Goal: Task Accomplishment & Management: Use online tool/utility

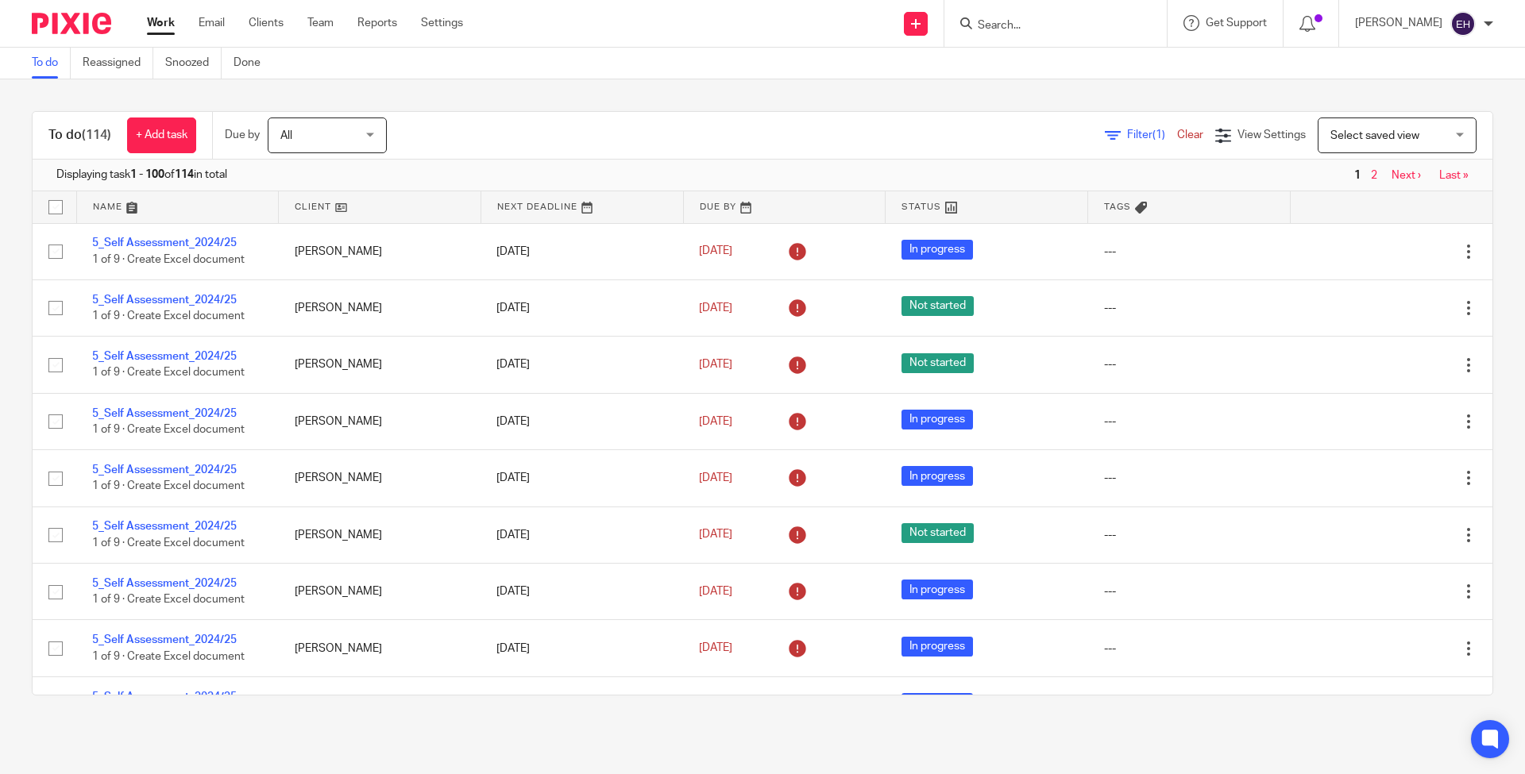
click at [1046, 19] on input "Search" at bounding box center [1047, 26] width 143 height 14
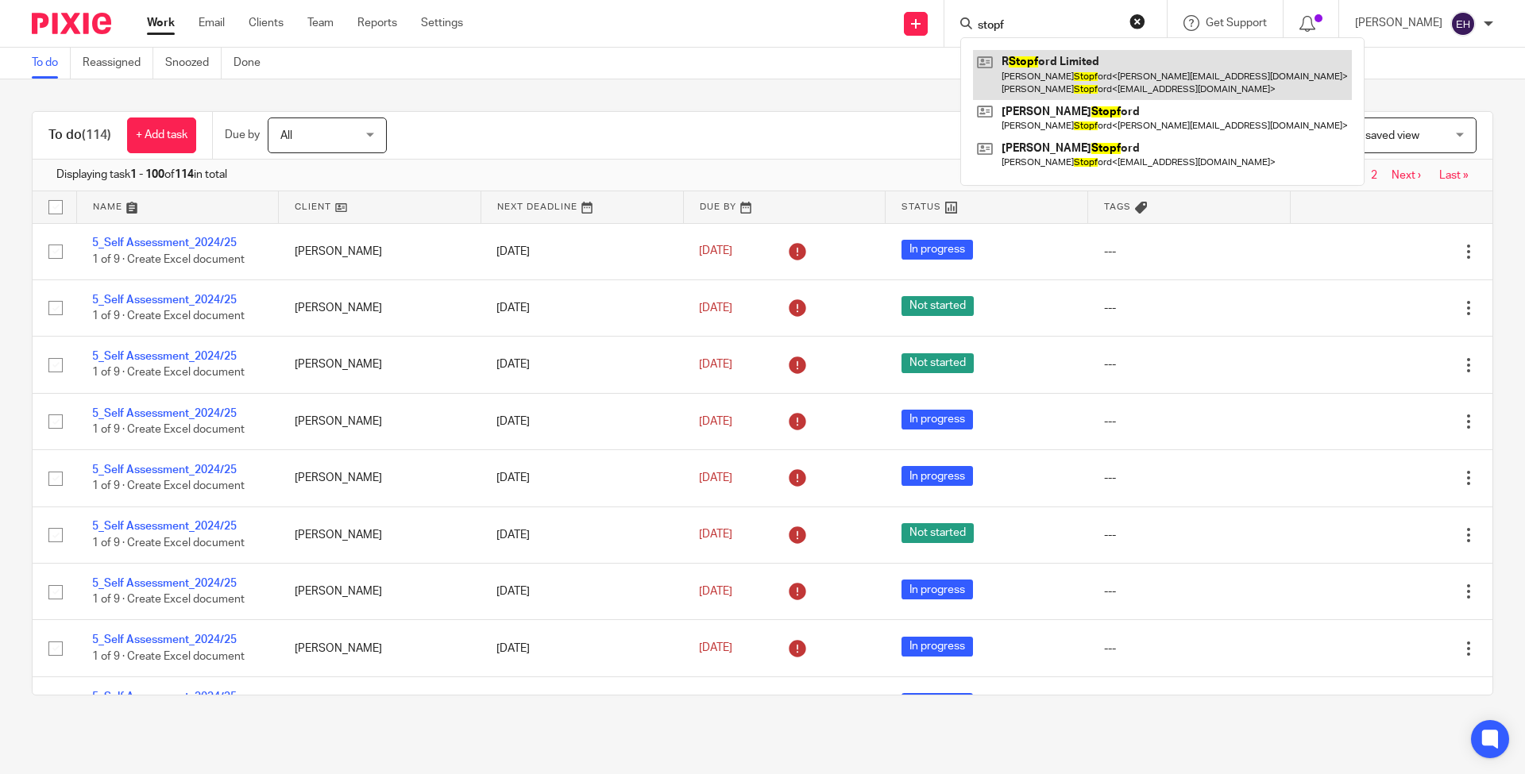
type input "stopf"
click at [1083, 80] on link at bounding box center [1162, 74] width 379 height 49
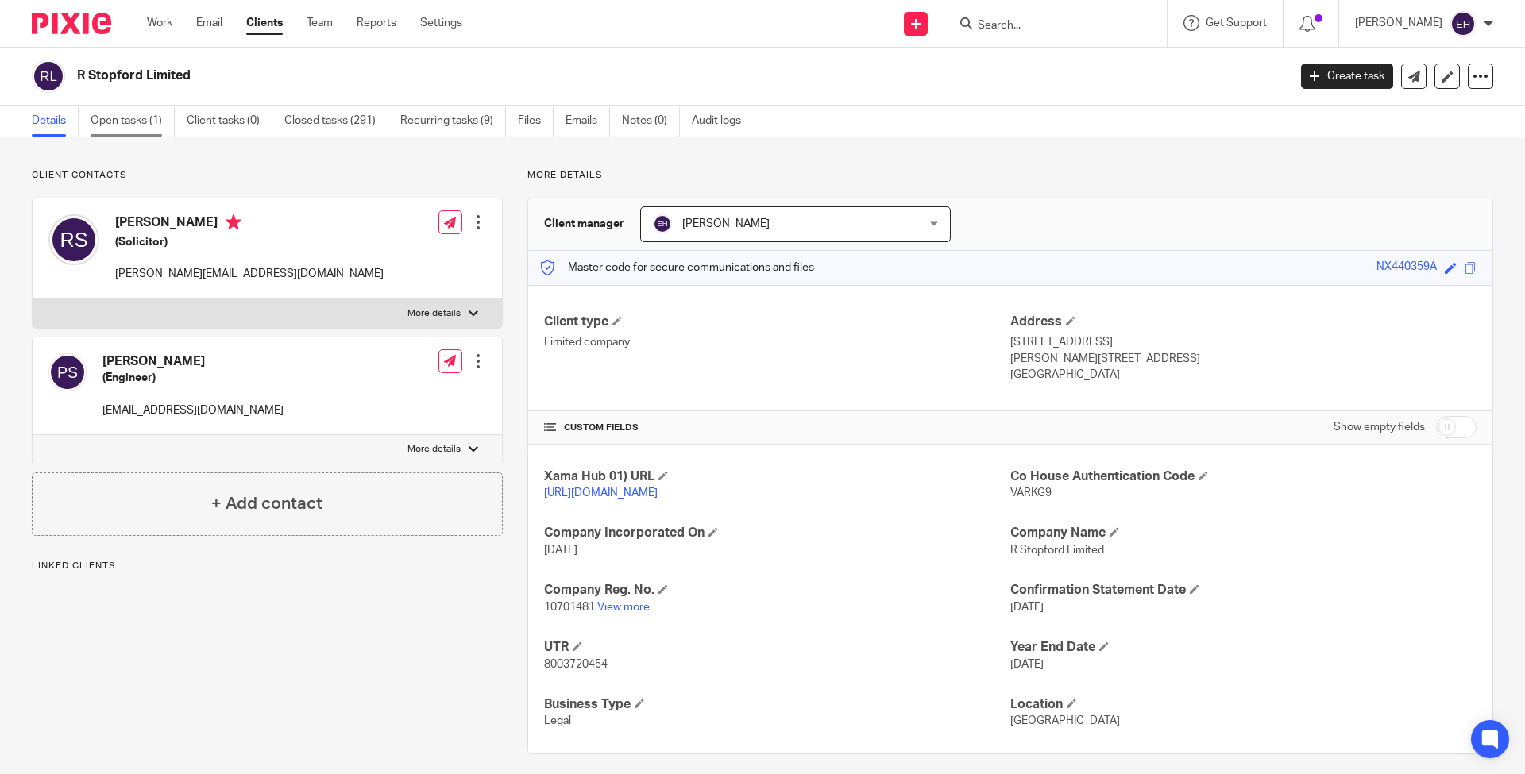
click at [129, 117] on link "Open tasks (1)" at bounding box center [133, 121] width 84 height 31
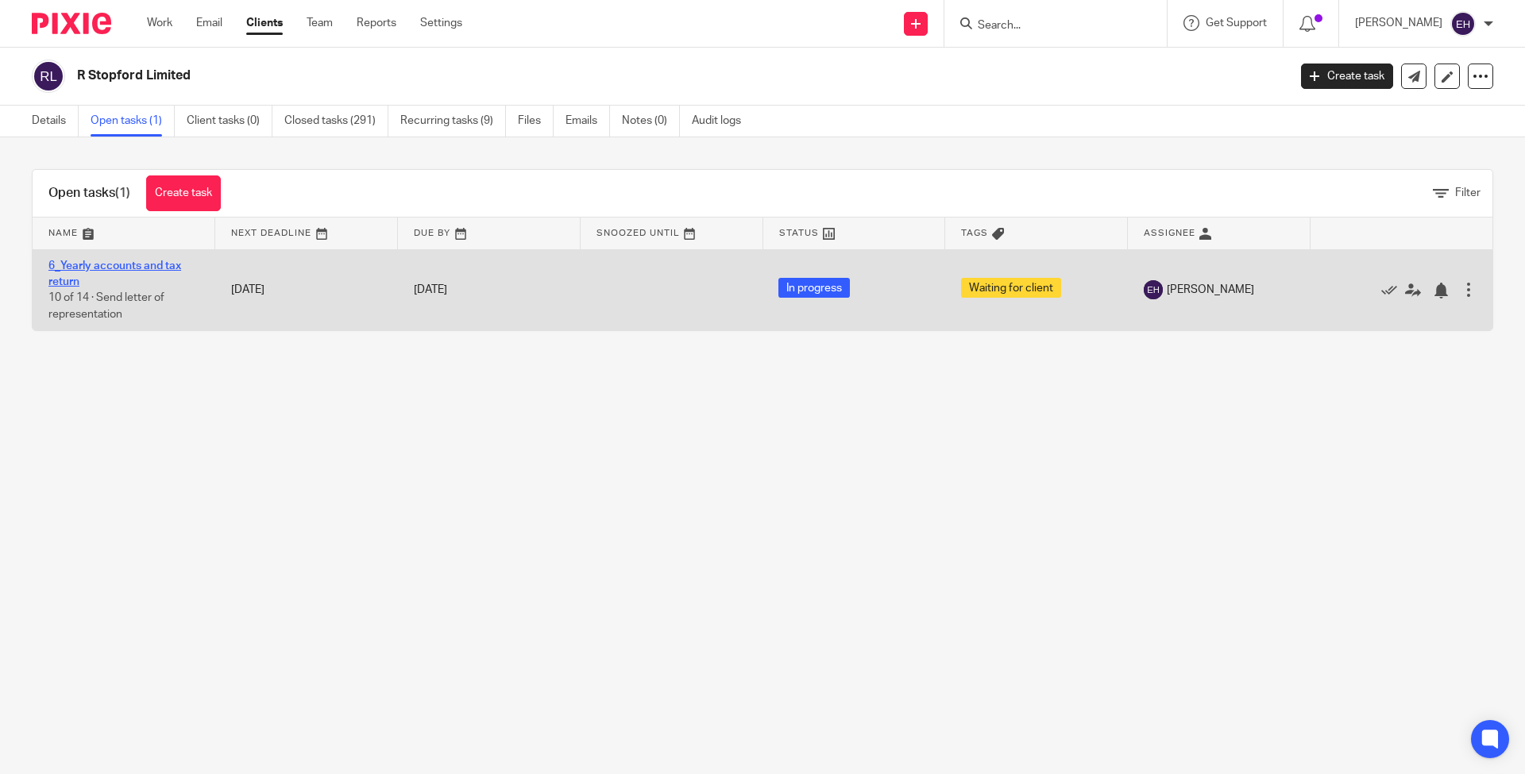
click at [122, 268] on link "6_Yearly accounts and tax return" at bounding box center [114, 274] width 133 height 27
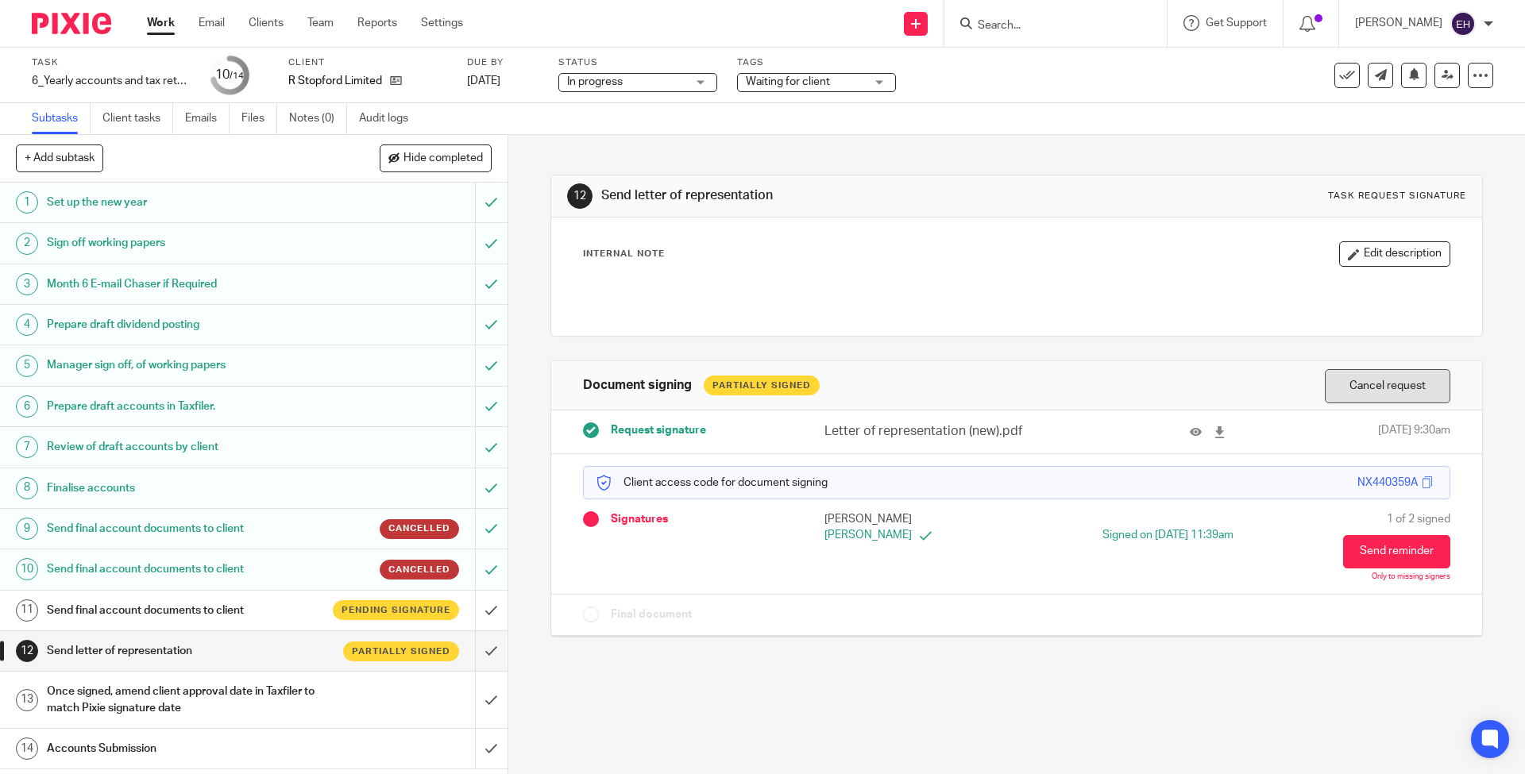
click at [1370, 395] on button "Cancel request" at bounding box center [1388, 386] width 126 height 34
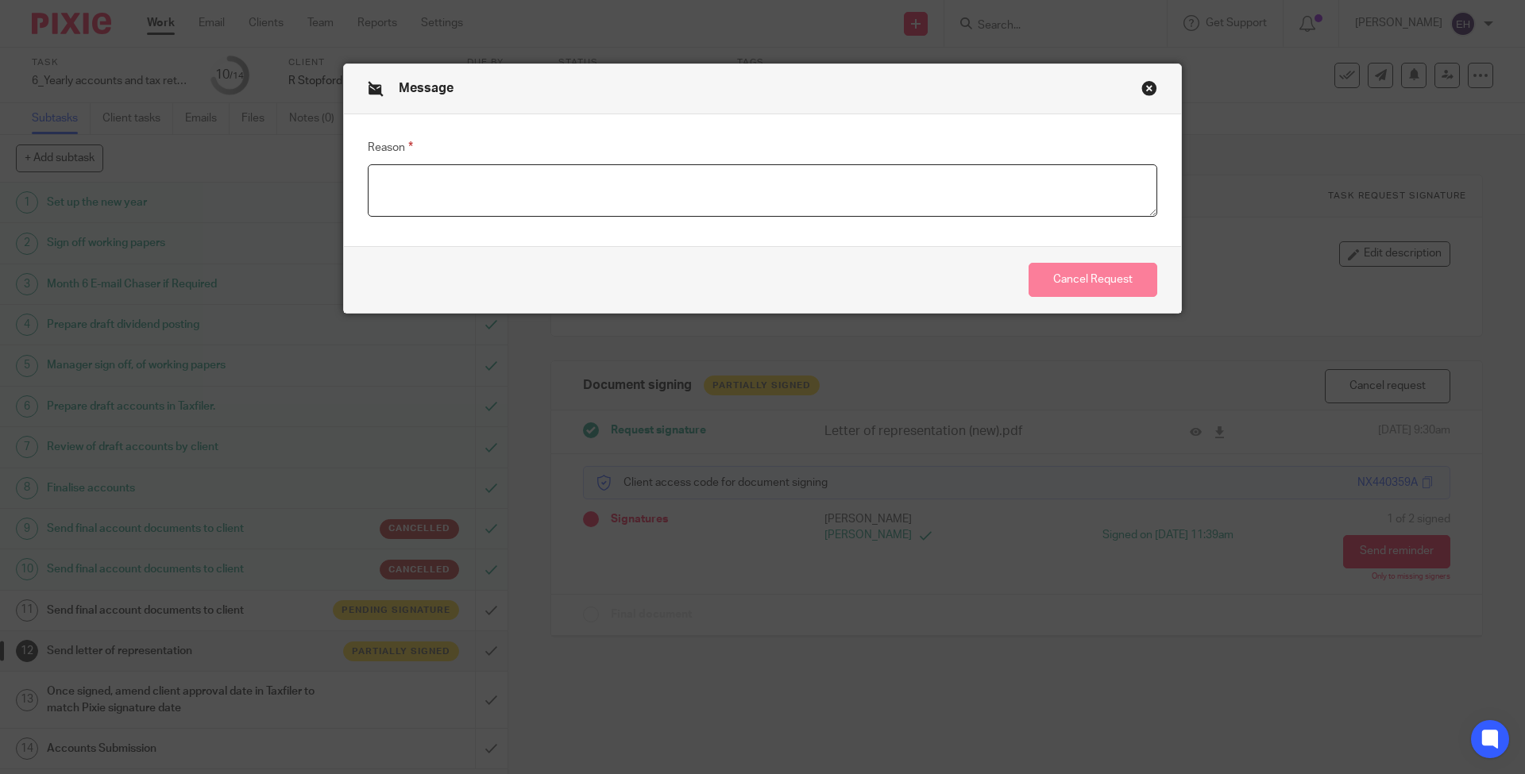
click at [846, 178] on textarea "Reason" at bounding box center [763, 190] width 790 height 52
type textarea "adj"
click at [1068, 283] on button "Cancel Request" at bounding box center [1093, 280] width 129 height 34
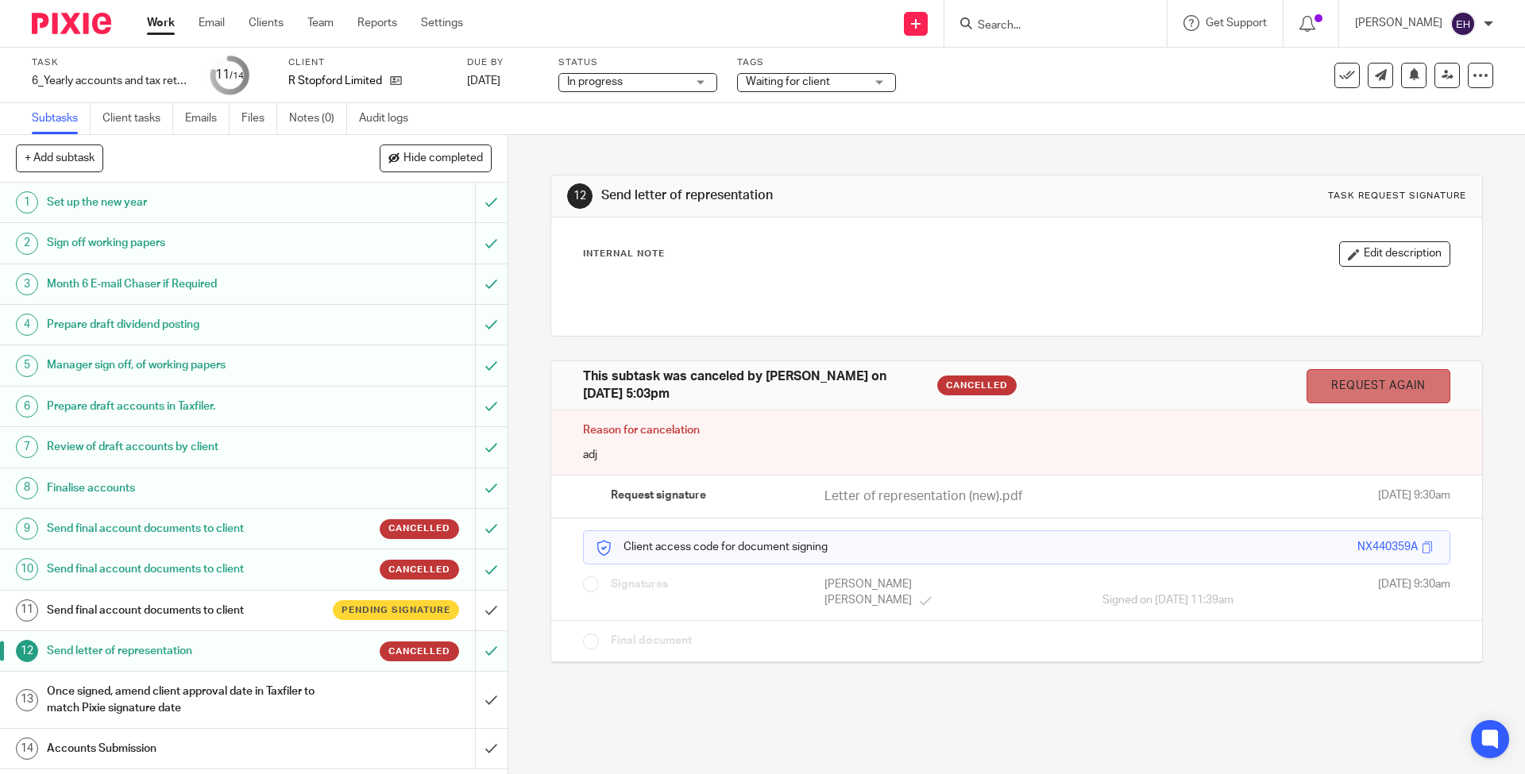
click at [1368, 390] on link "Request again" at bounding box center [1379, 386] width 144 height 34
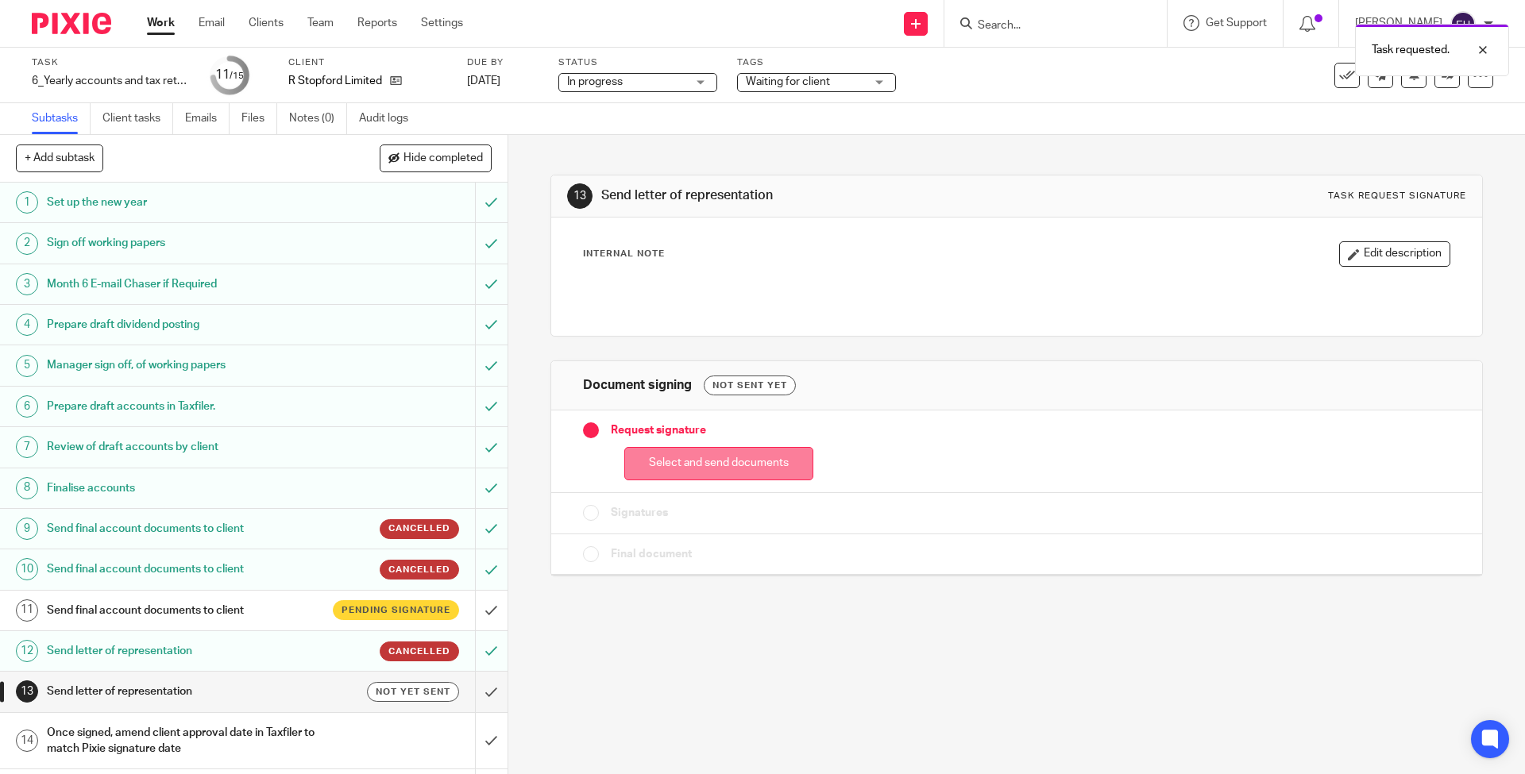
click at [675, 473] on button "Select and send documents" at bounding box center [718, 464] width 189 height 34
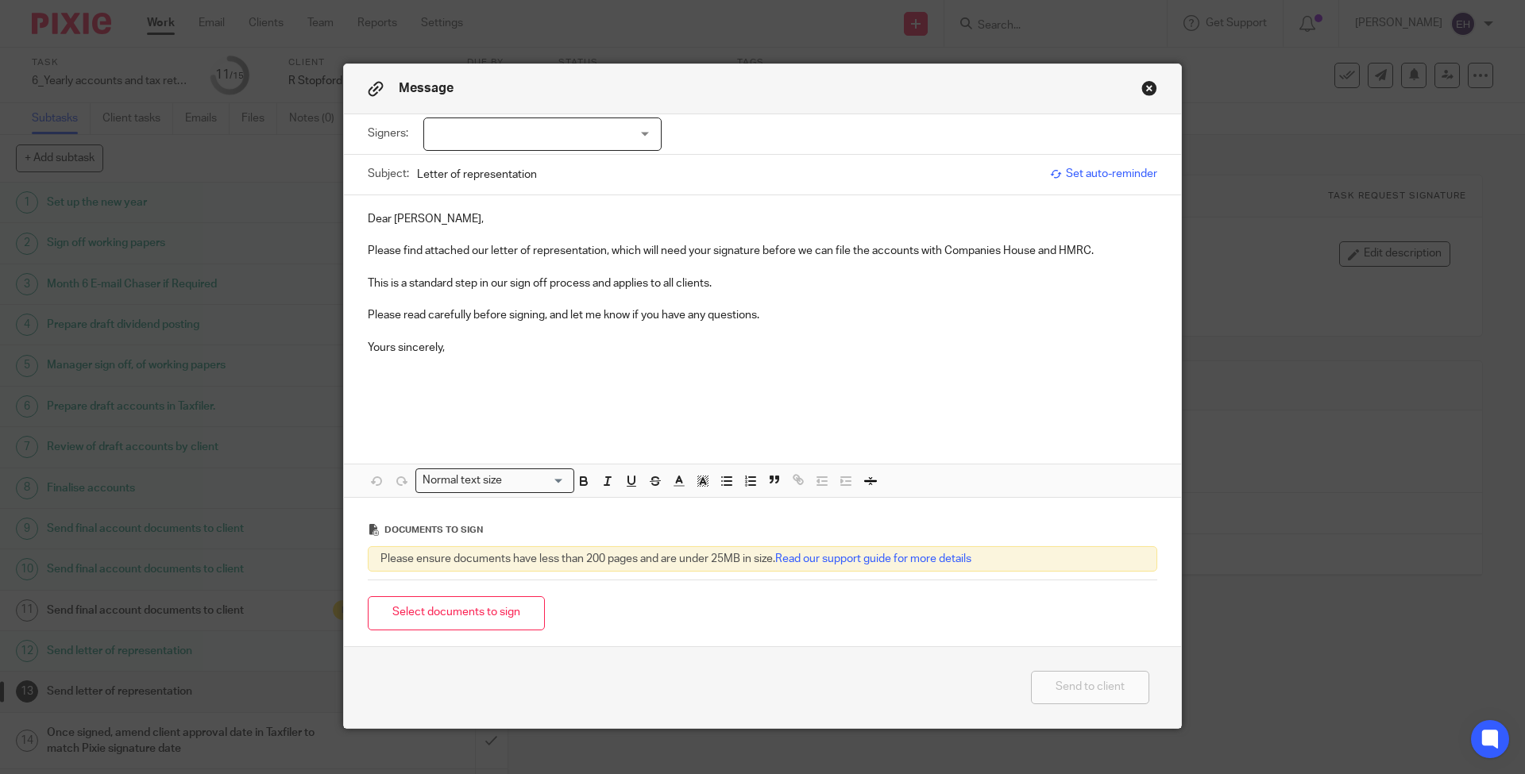
click at [1143, 90] on button "Close modal" at bounding box center [1149, 88] width 16 height 16
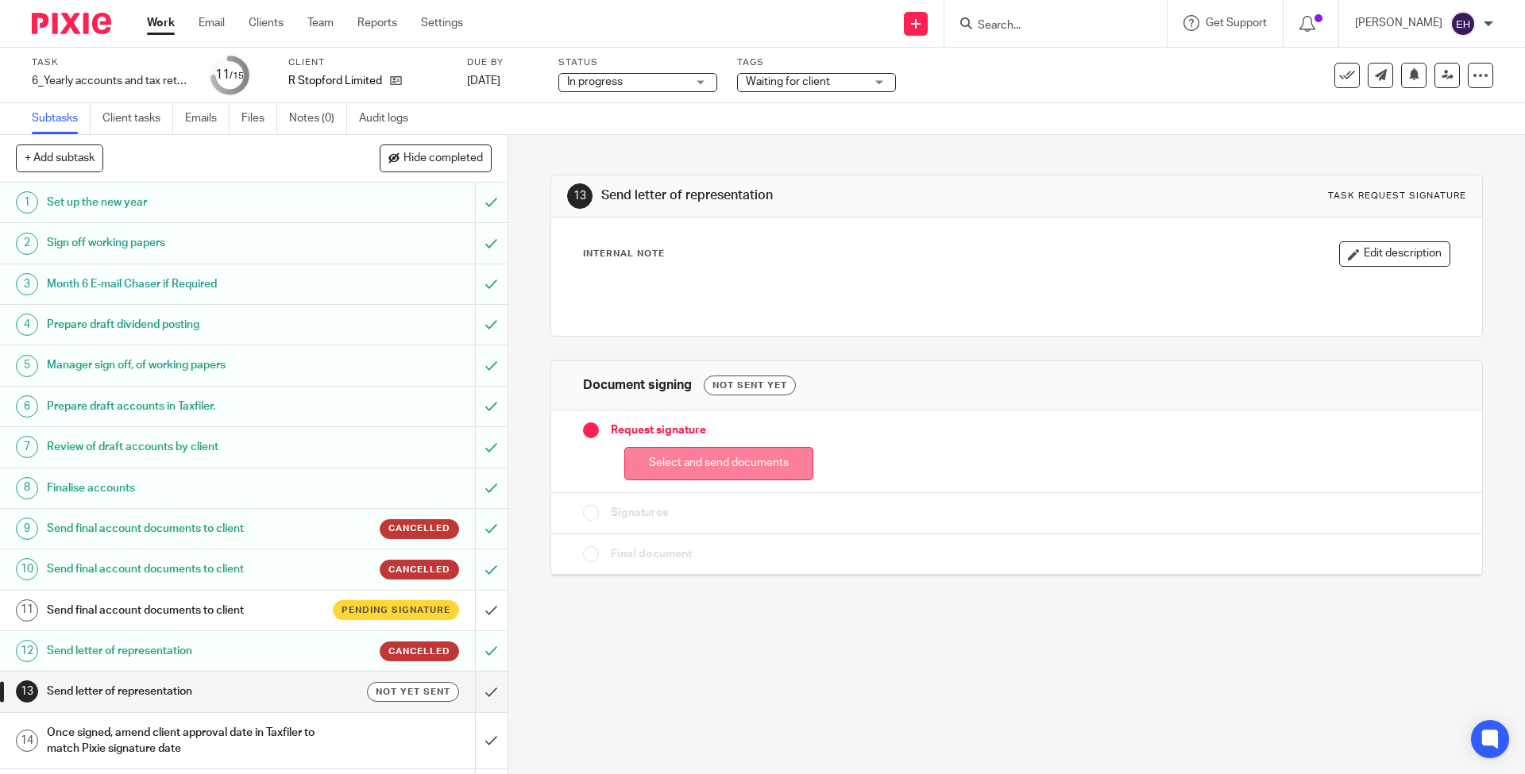
click at [740, 468] on button "Select and send documents" at bounding box center [718, 464] width 189 height 34
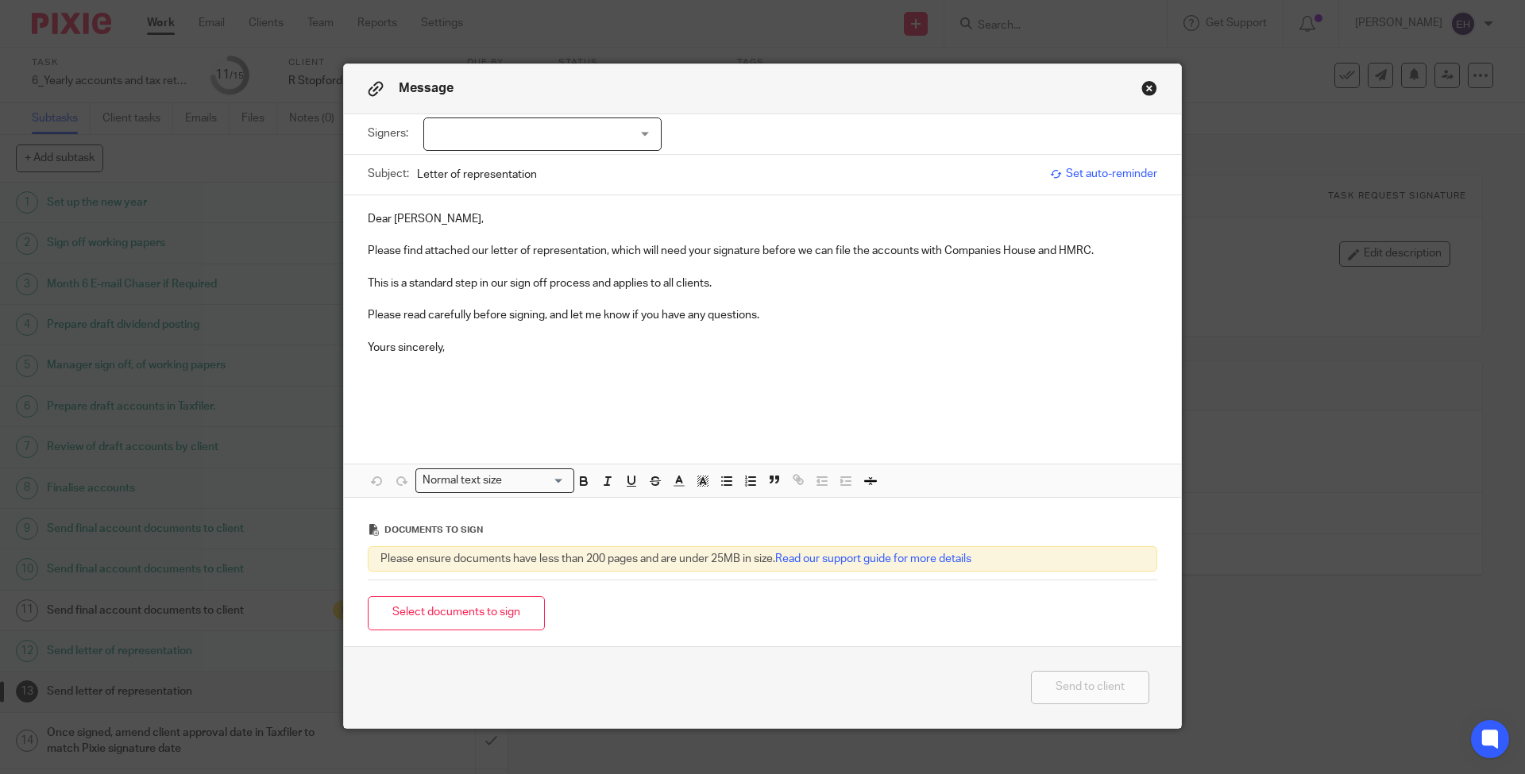
click at [461, 133] on div at bounding box center [542, 134] width 238 height 33
click at [473, 164] on span "[PERSON_NAME]" at bounding box center [489, 167] width 87 height 11
checkbox input "true"
click at [438, 613] on button "Select documents to sign" at bounding box center [456, 614] width 177 height 34
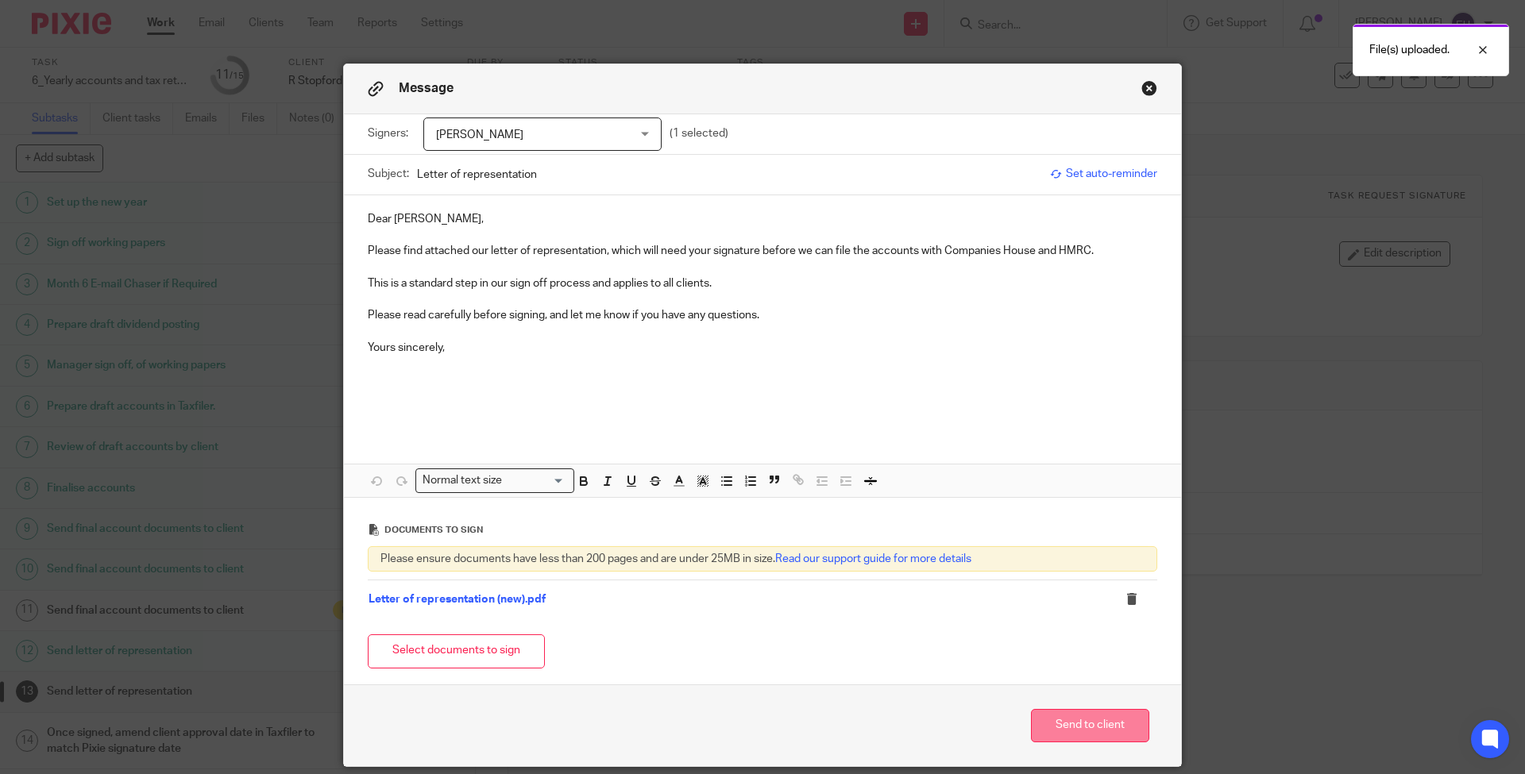
click at [1033, 719] on button "Send to client" at bounding box center [1090, 726] width 118 height 34
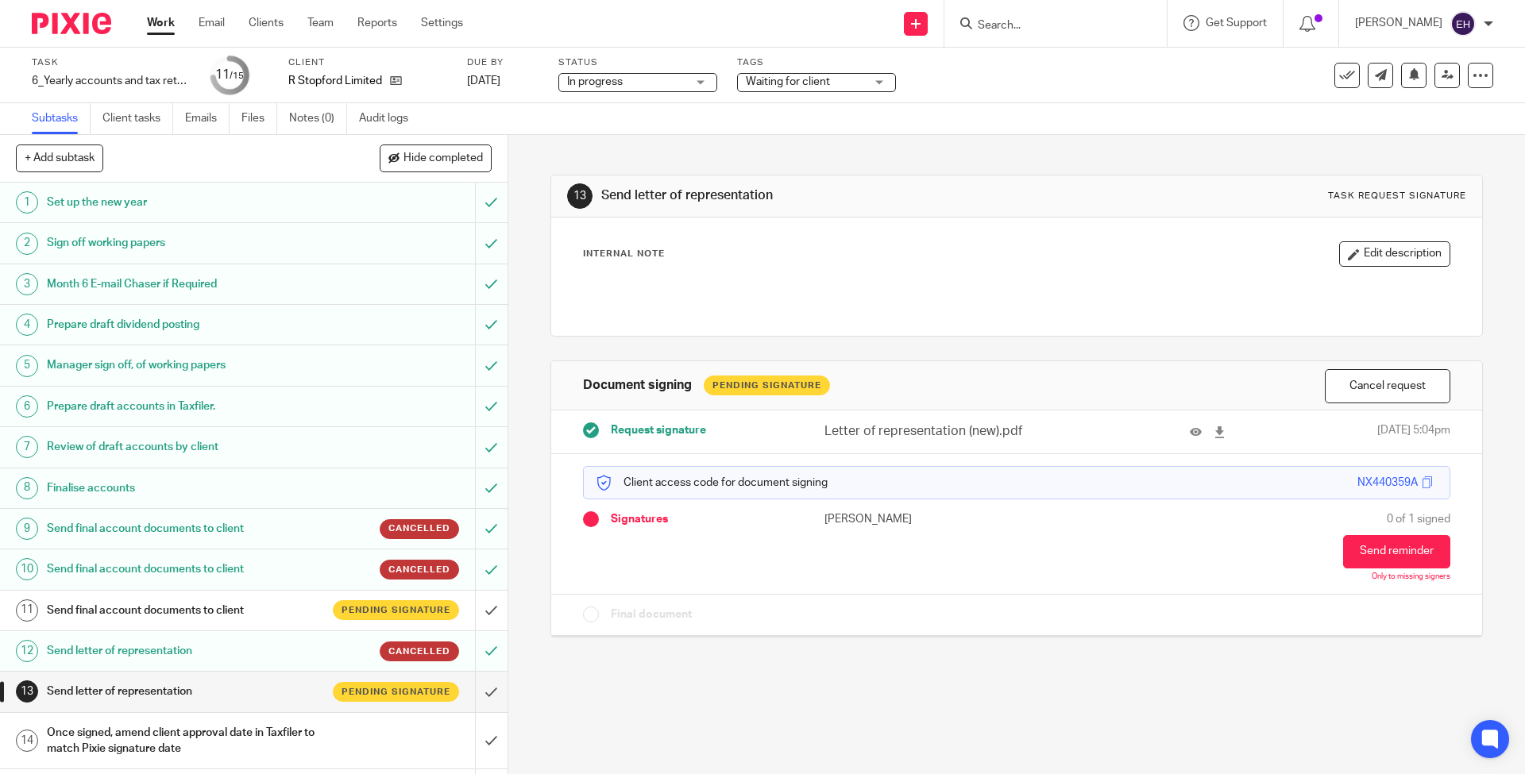
click at [238, 606] on h1 "Send final account documents to client" at bounding box center [184, 611] width 275 height 24
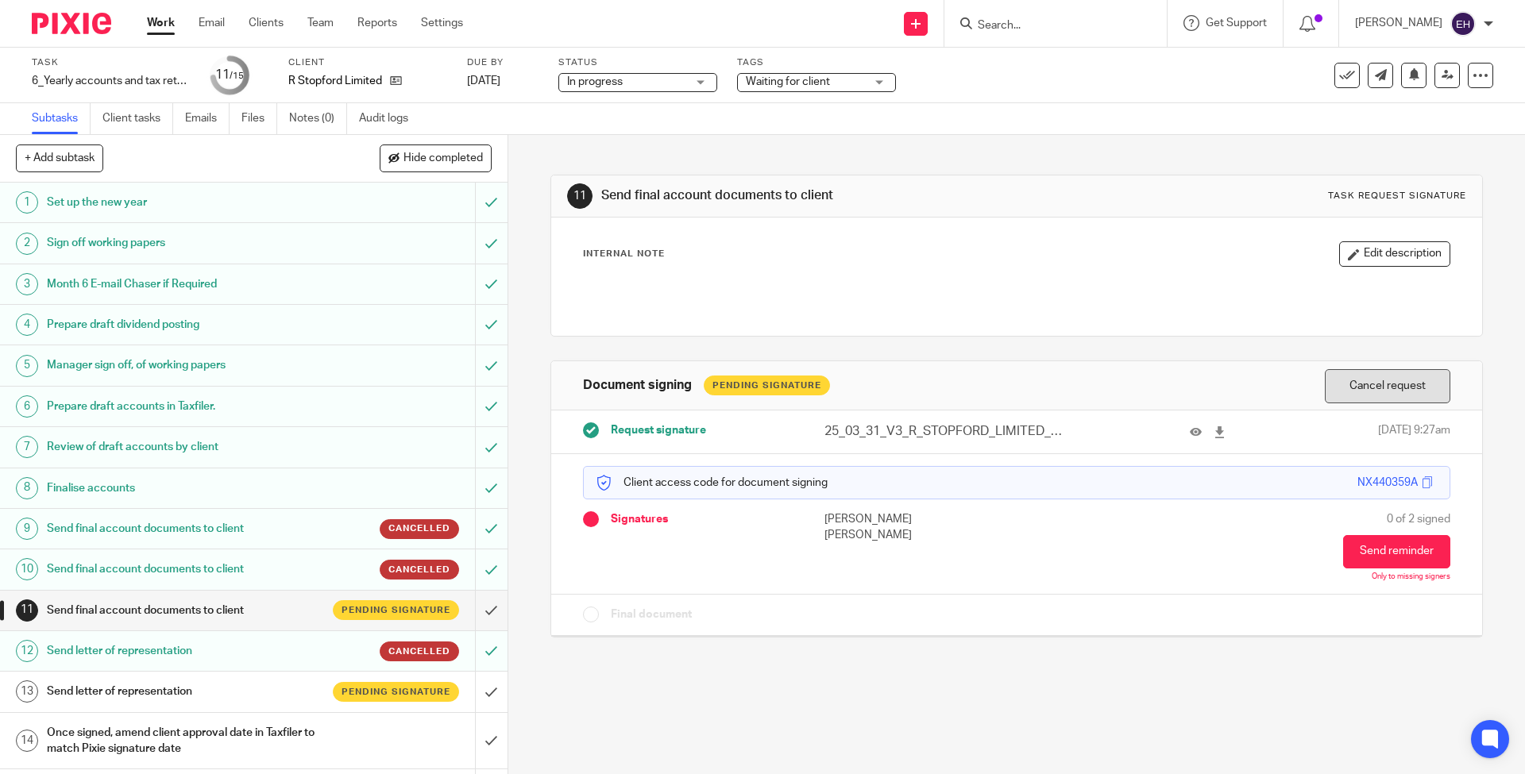
click at [1384, 392] on button "Cancel request" at bounding box center [1388, 386] width 126 height 34
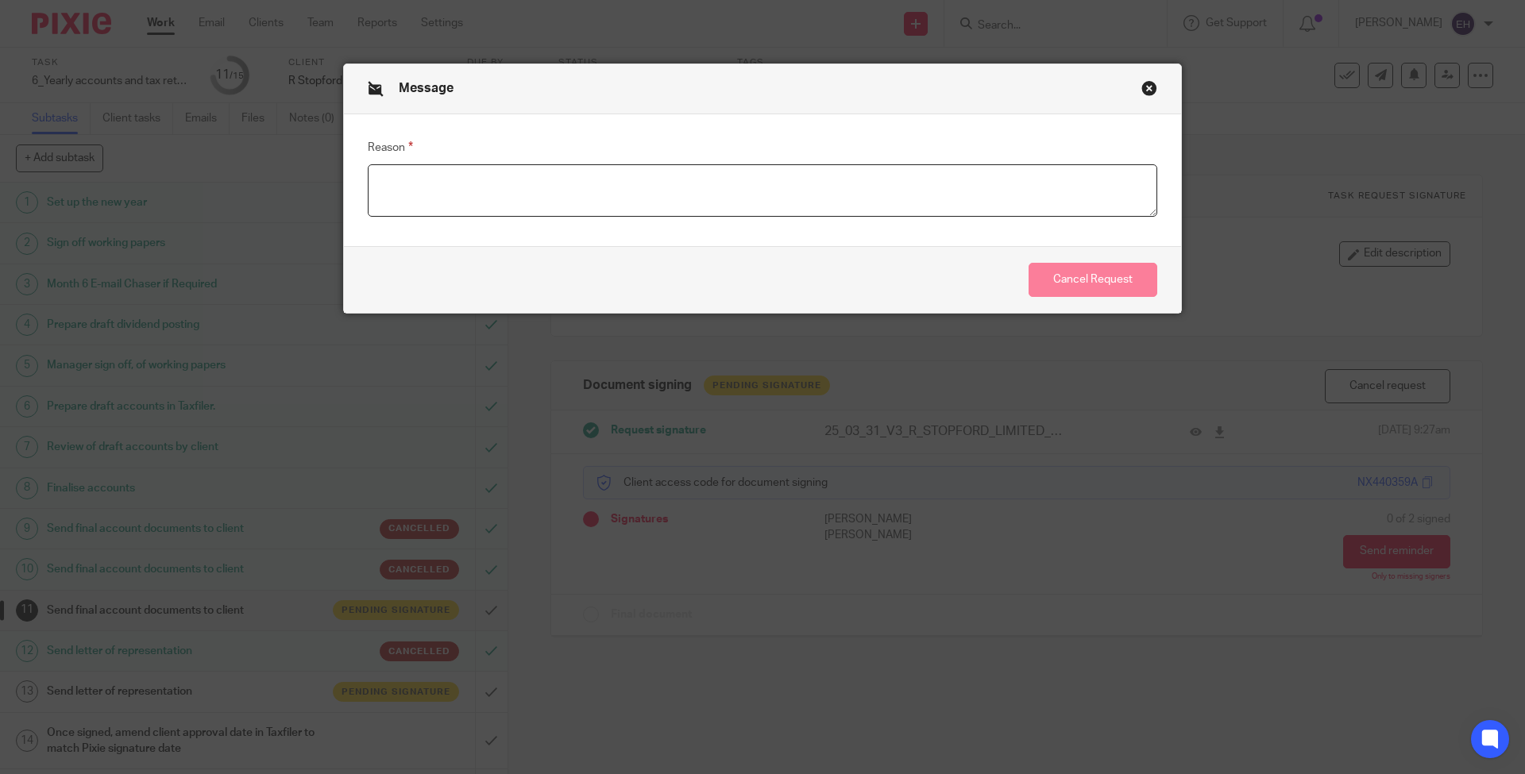
click at [747, 194] on textarea "Reason" at bounding box center [763, 190] width 790 height 52
type textarea "adj"
click at [1062, 289] on button "Cancel Request" at bounding box center [1093, 280] width 129 height 34
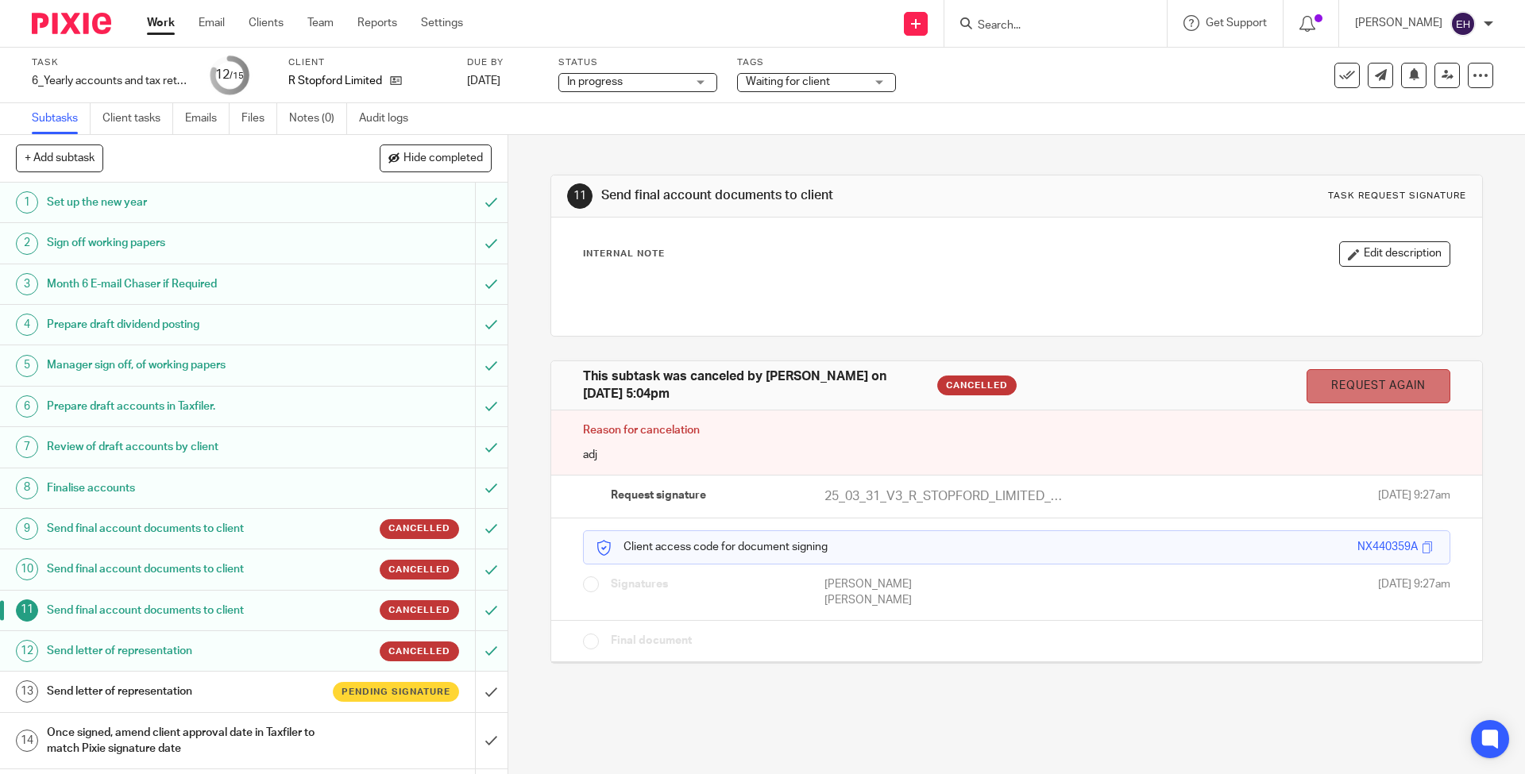
click at [1325, 387] on link "Request again" at bounding box center [1379, 386] width 144 height 34
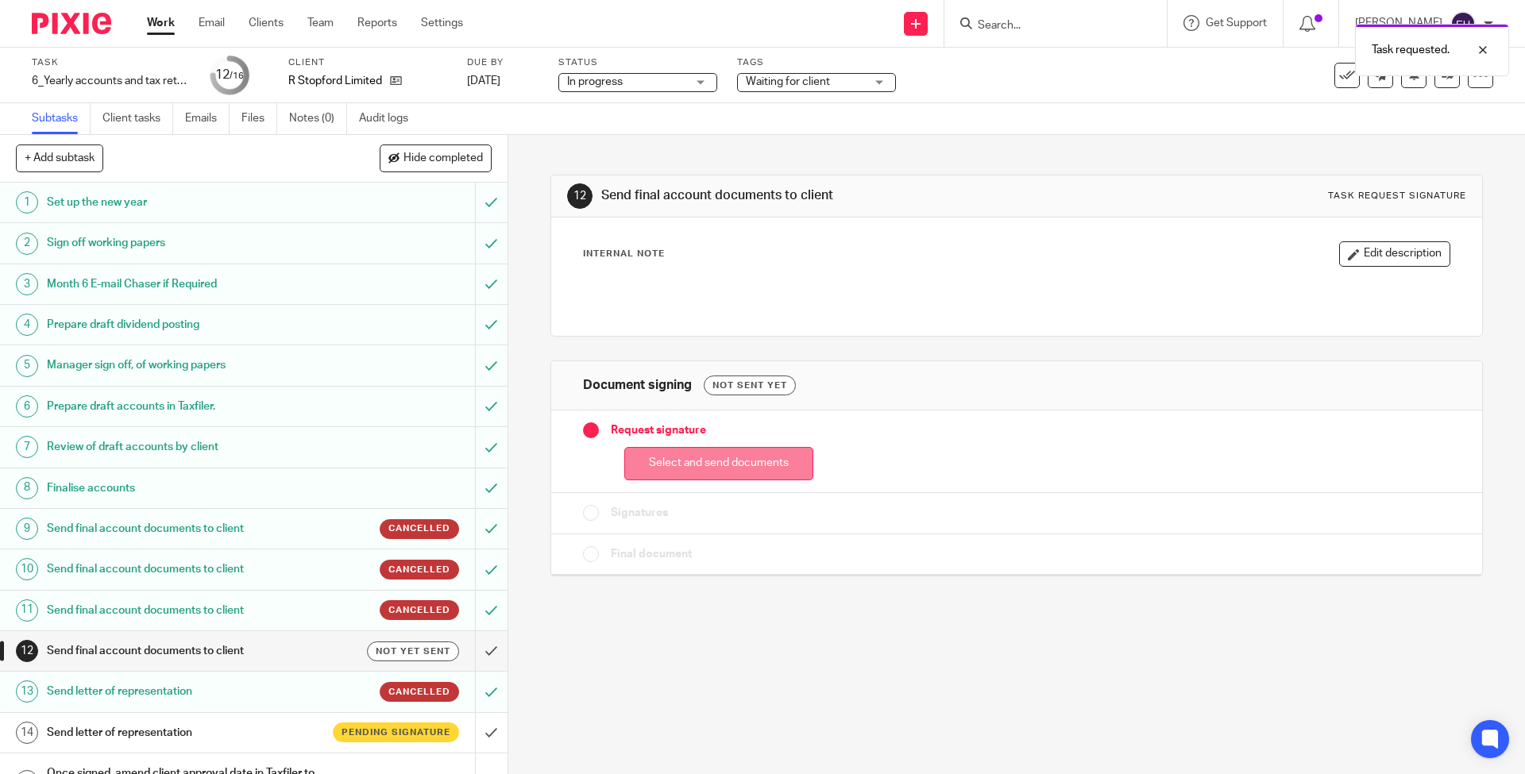
click at [731, 454] on button "Select and send documents" at bounding box center [718, 464] width 189 height 34
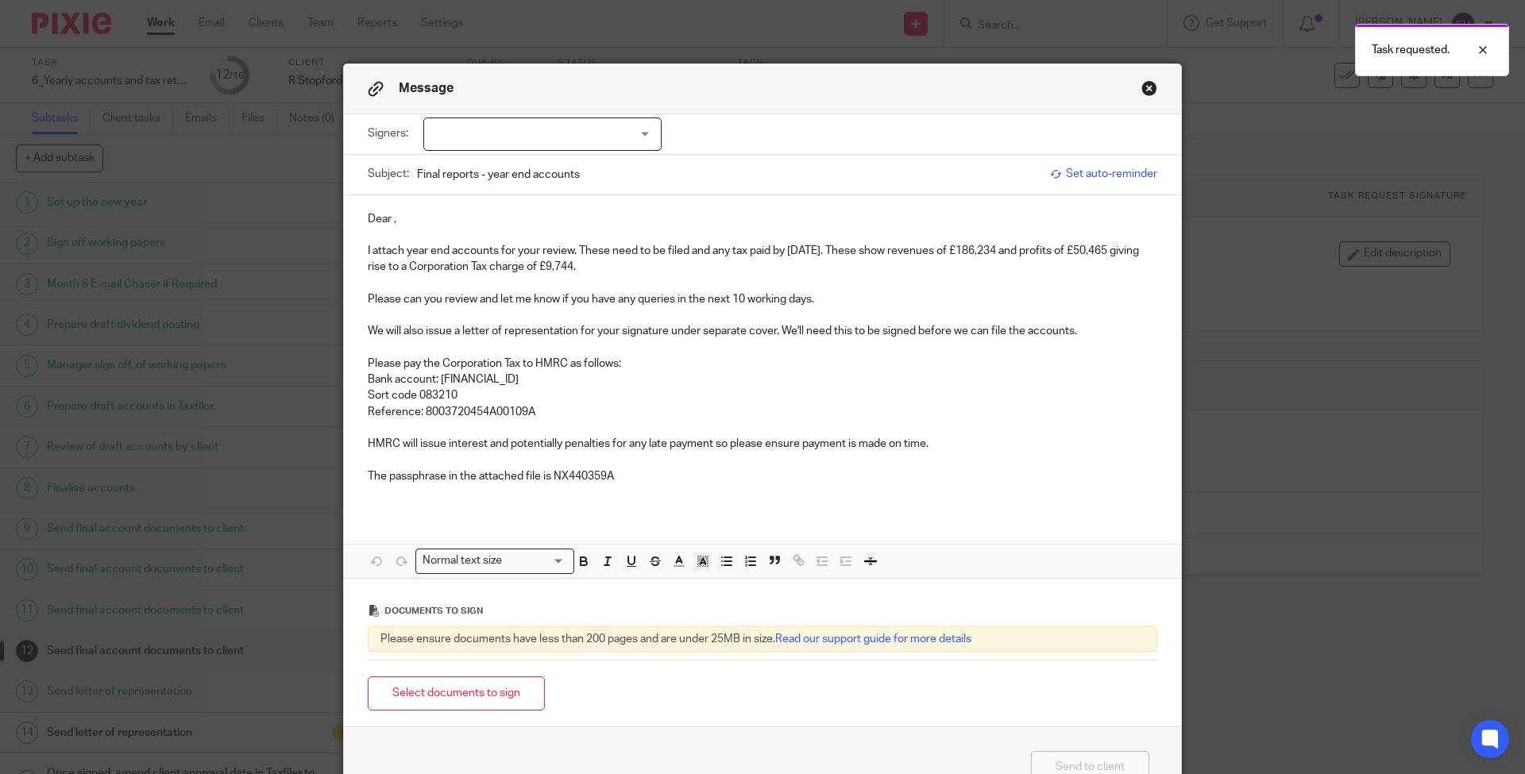
click at [469, 145] on div at bounding box center [542, 134] width 238 height 33
click at [469, 176] on li "[PERSON_NAME]" at bounding box center [537, 167] width 237 height 33
checkbox input "true"
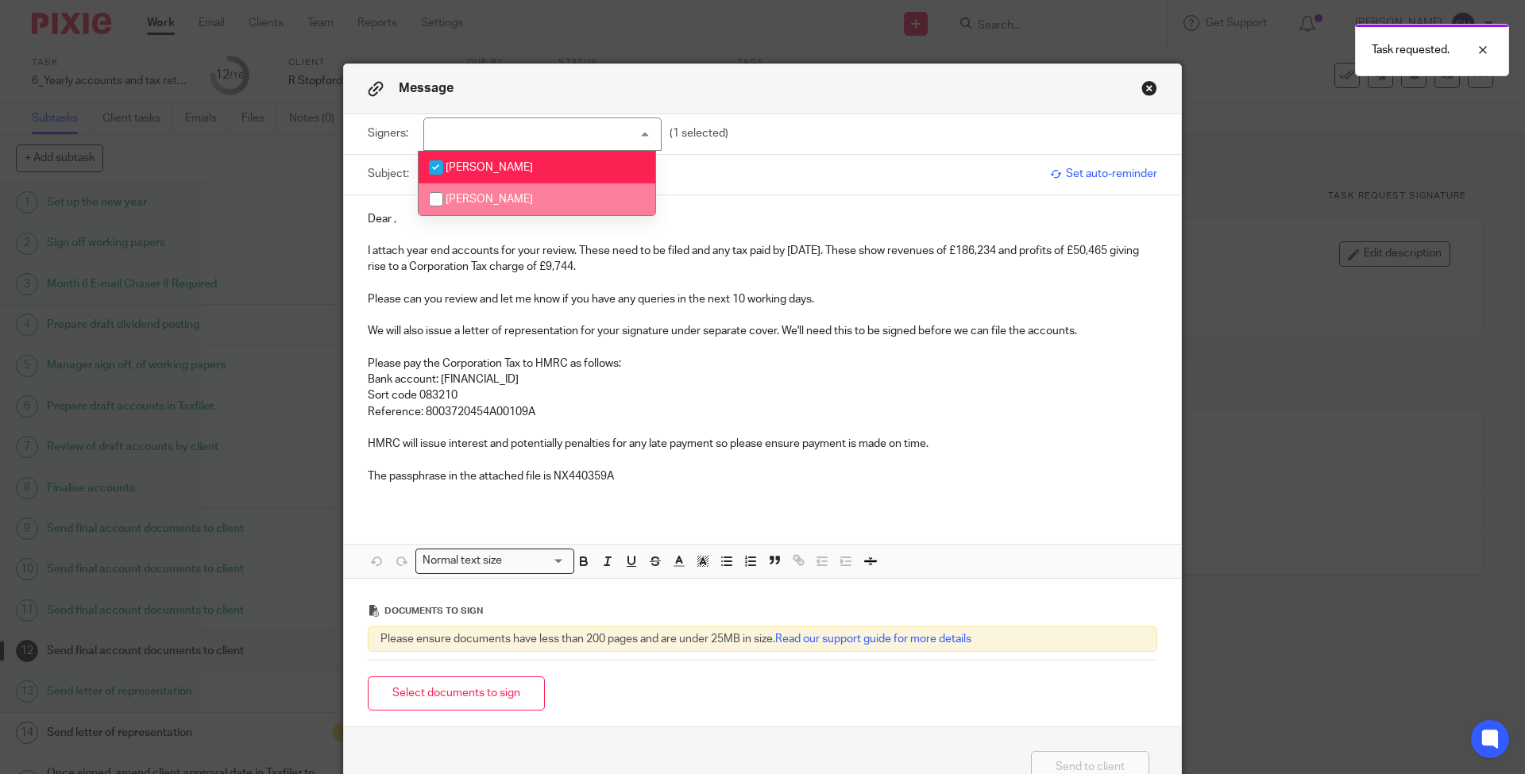
click at [392, 219] on p "Dear ," at bounding box center [763, 219] width 790 height 16
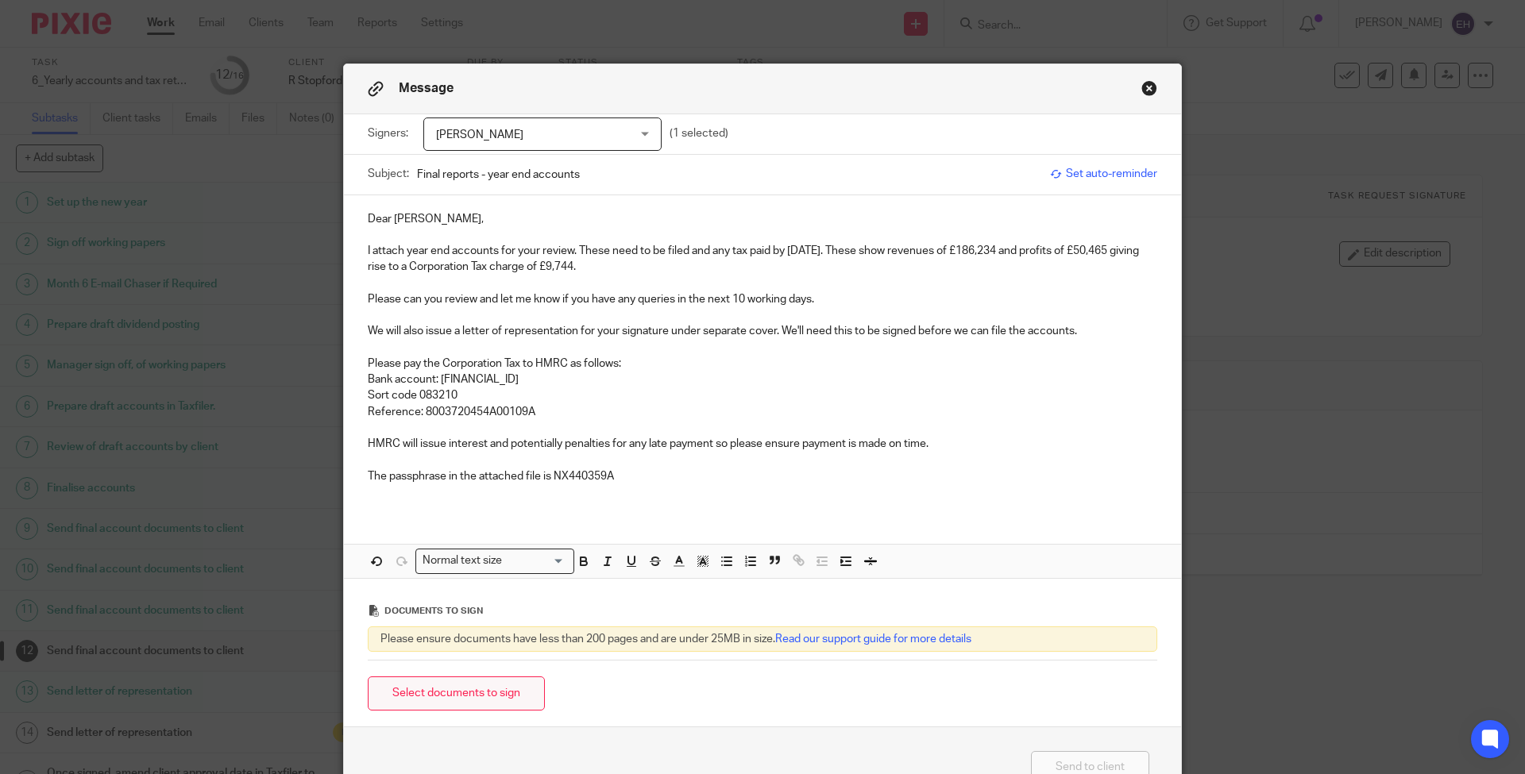
click at [488, 697] on button "Select documents to sign" at bounding box center [456, 694] width 177 height 34
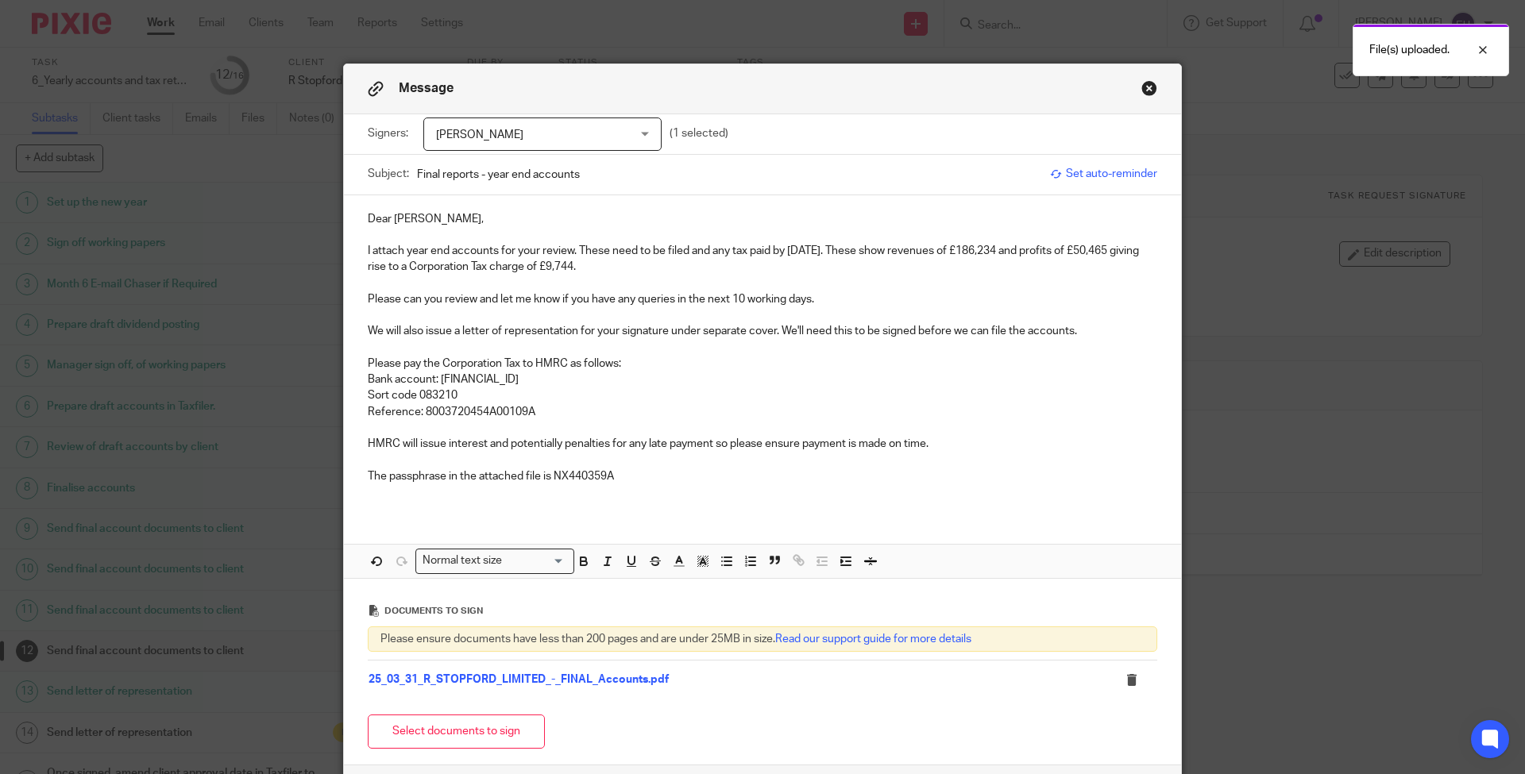
scroll to position [133, 0]
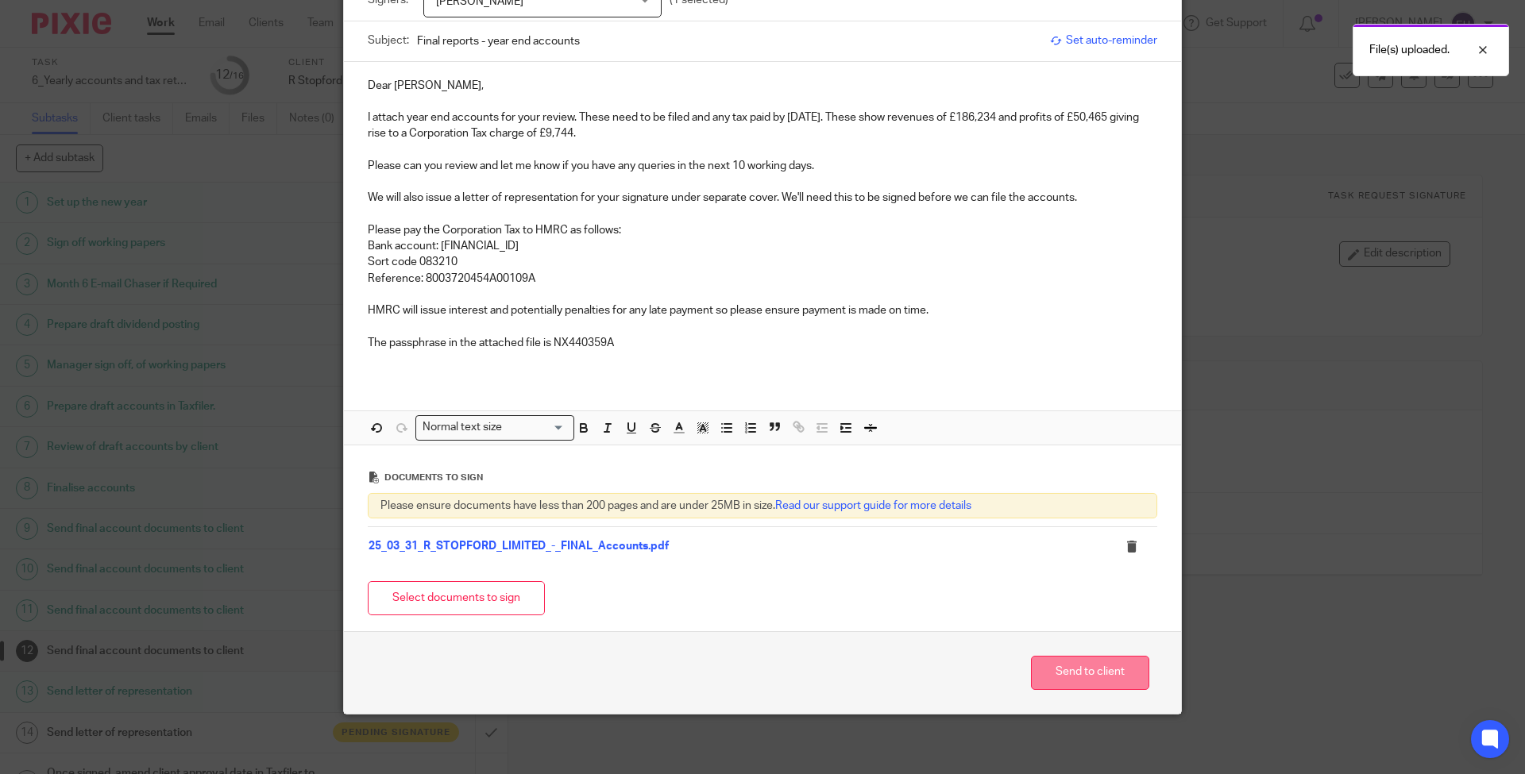
click at [1045, 672] on button "Send to client" at bounding box center [1090, 673] width 118 height 34
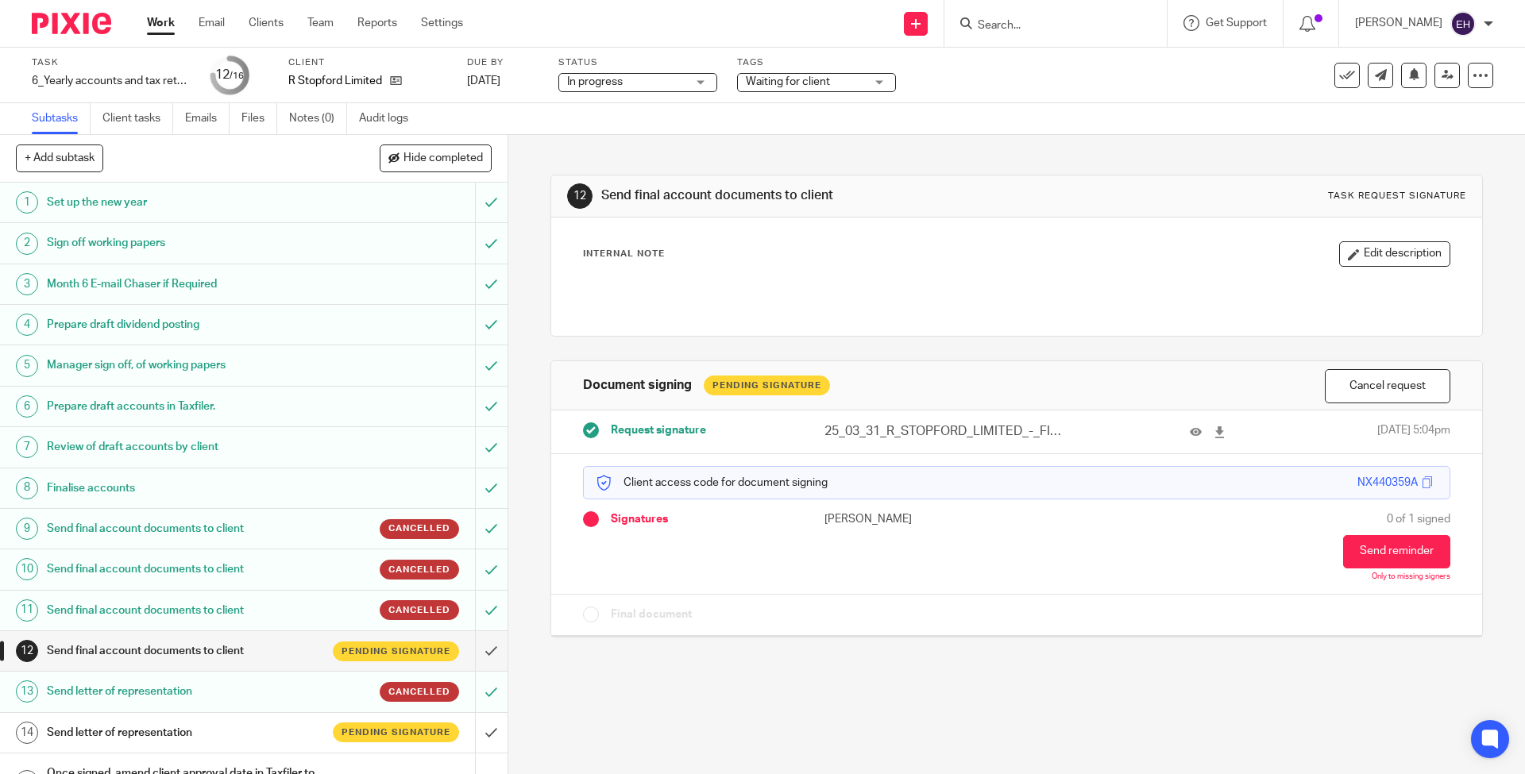
click at [167, 31] on link "Work" at bounding box center [161, 23] width 28 height 16
